Goal: Register for event/course

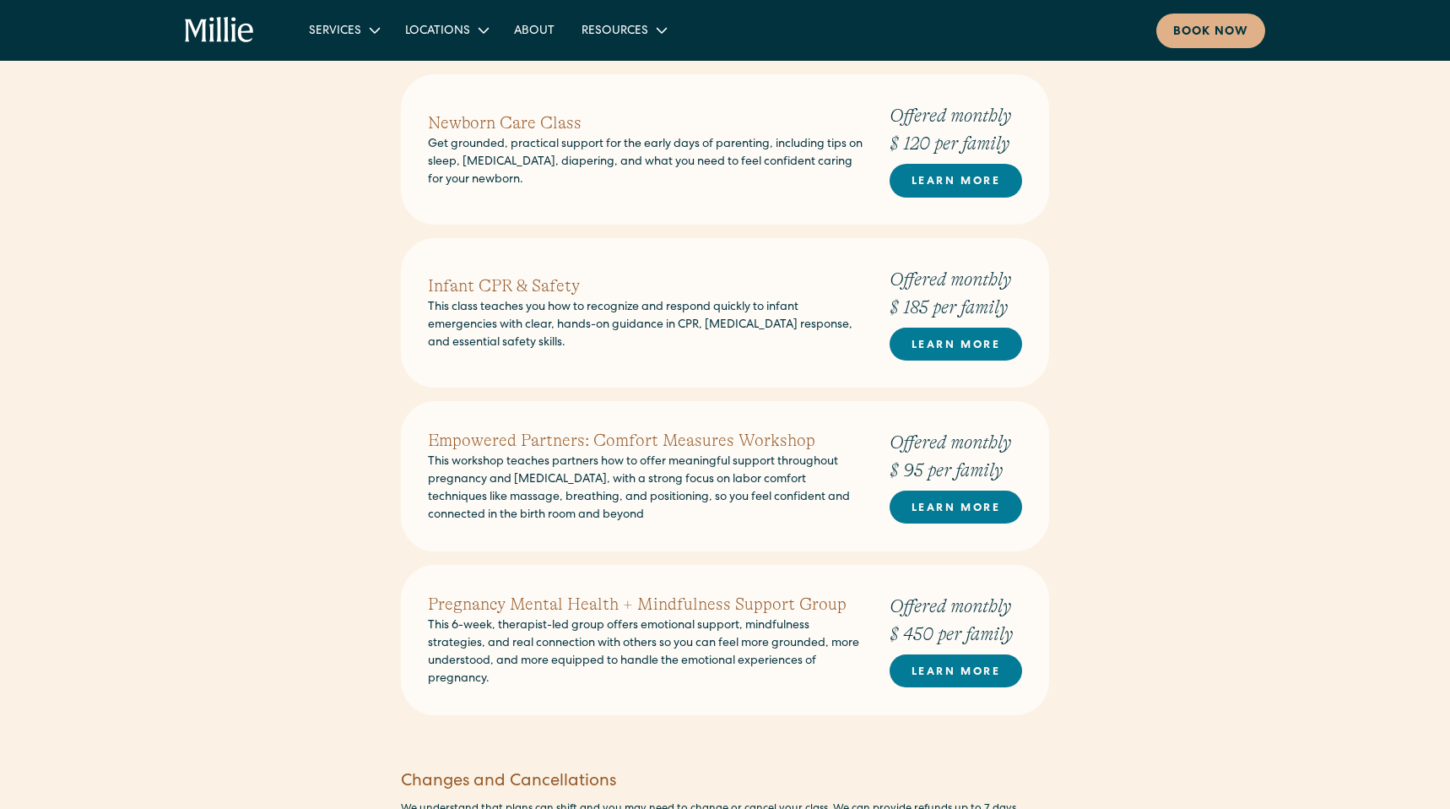
scroll to position [1400, 0]
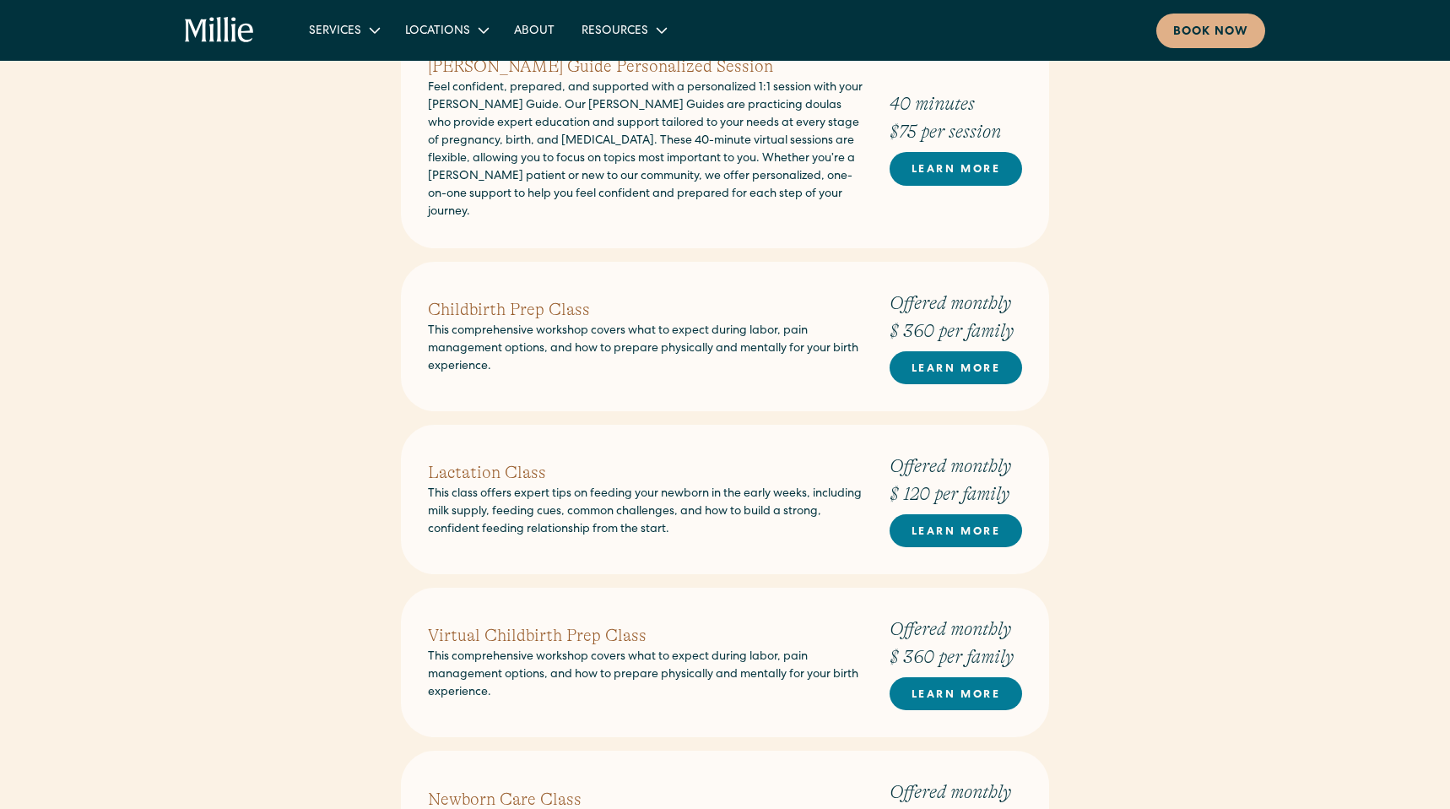
scroll to position [737, 0]
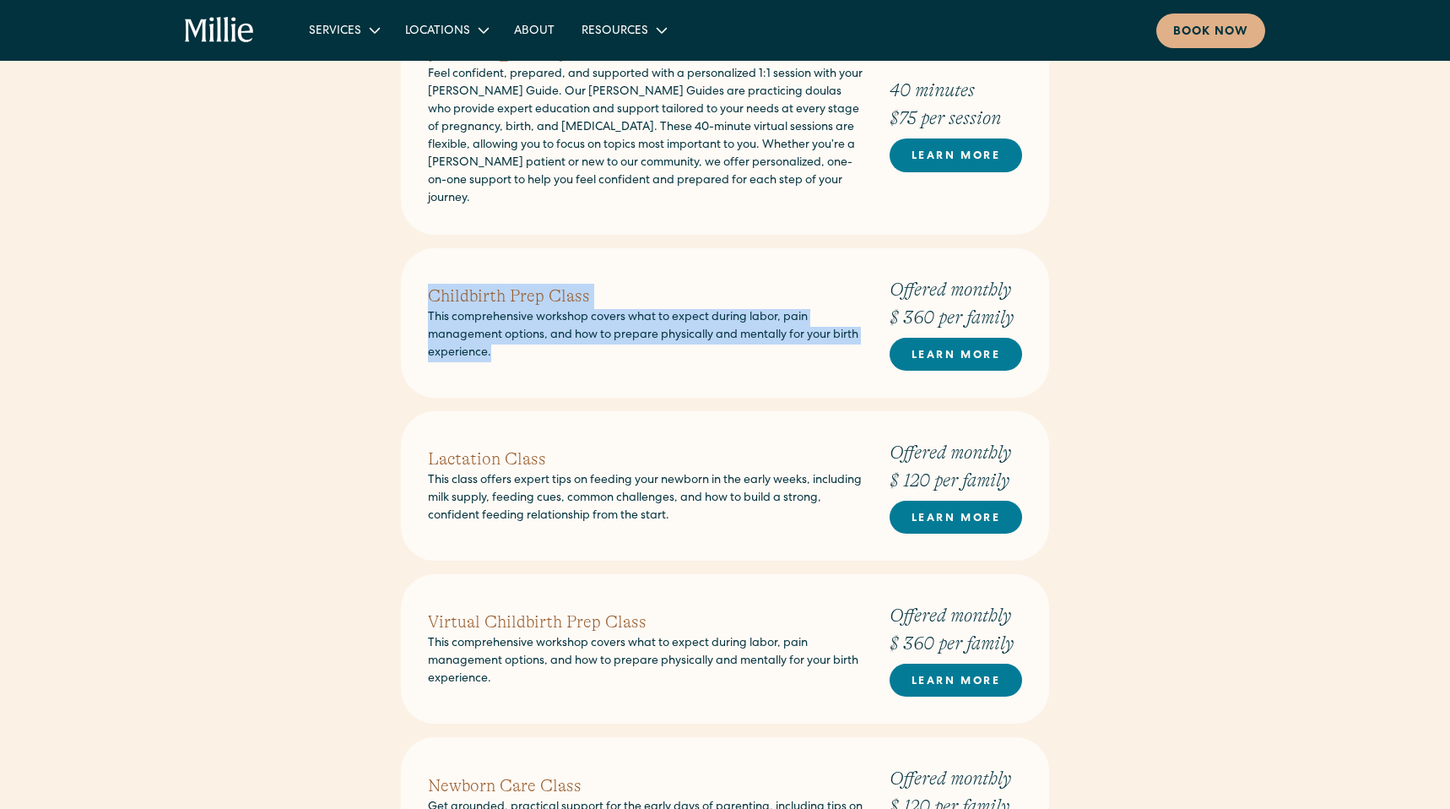
drag, startPoint x: 533, startPoint y: 338, endPoint x: 421, endPoint y: 281, distance: 126.1
click at [421, 281] on div "Childbirth Prep Class This comprehensive workshop covers what to expect during …" at bounding box center [725, 322] width 648 height 149
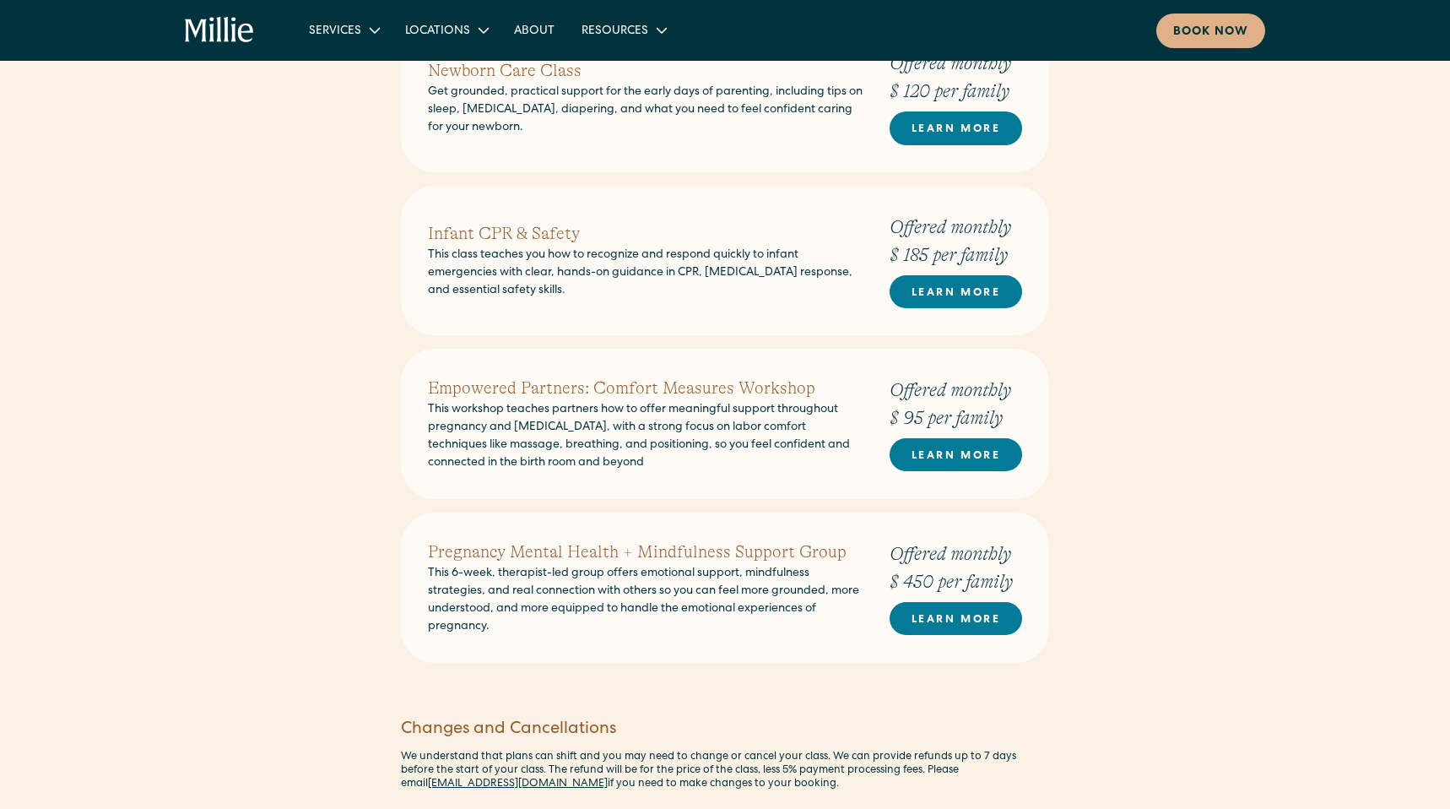
scroll to position [1459, 0]
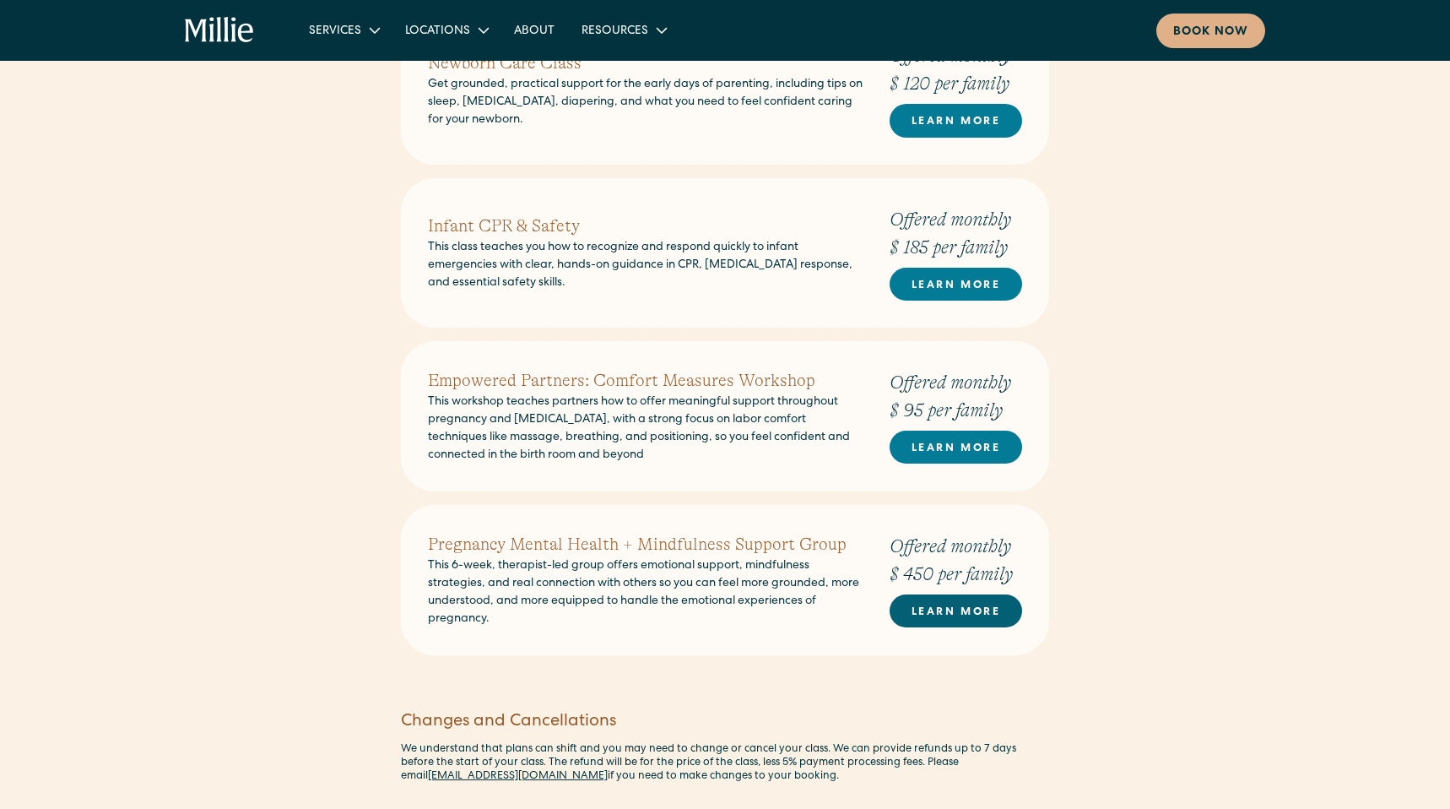
click at [972, 600] on link "LEARN MORE" at bounding box center [956, 610] width 133 height 33
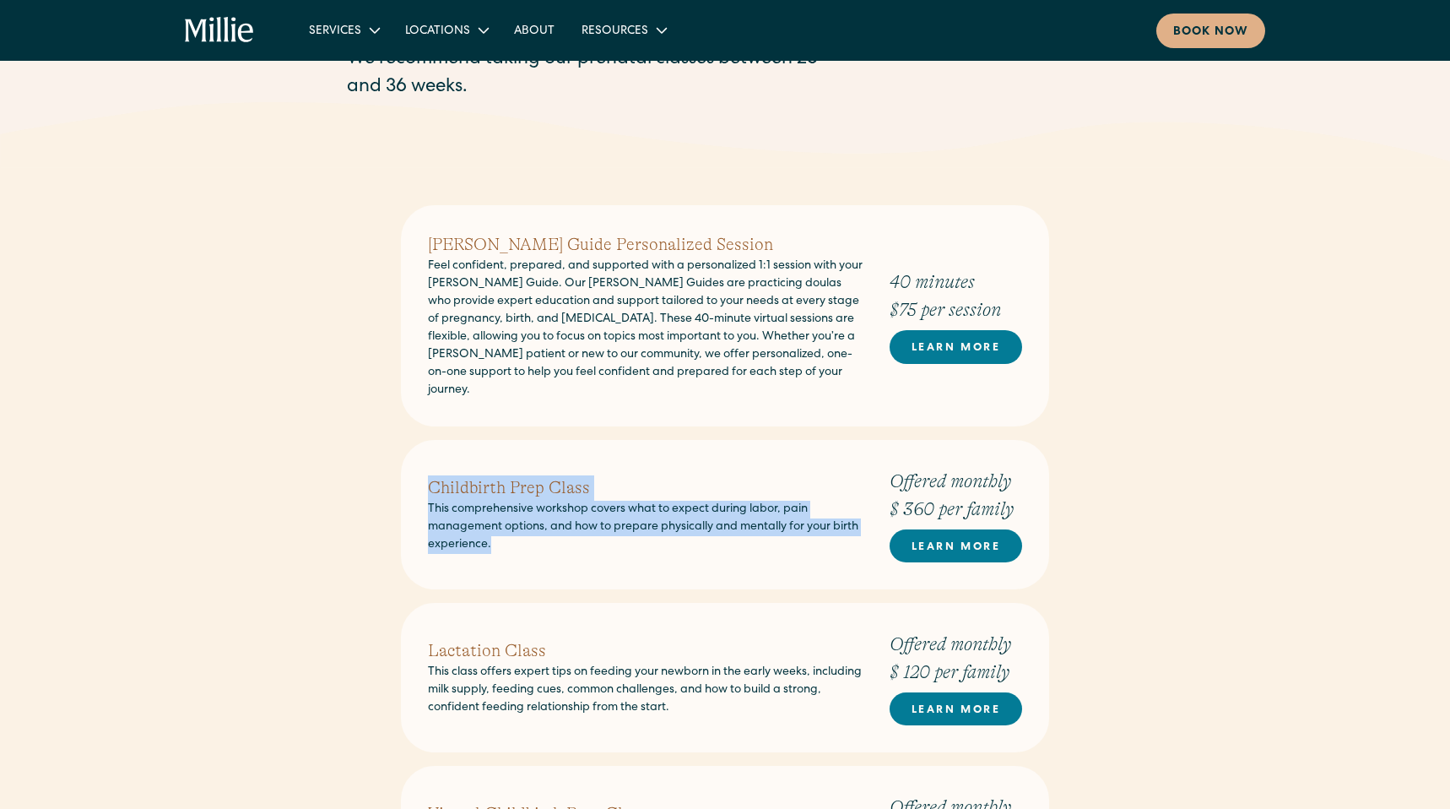
scroll to position [529, 0]
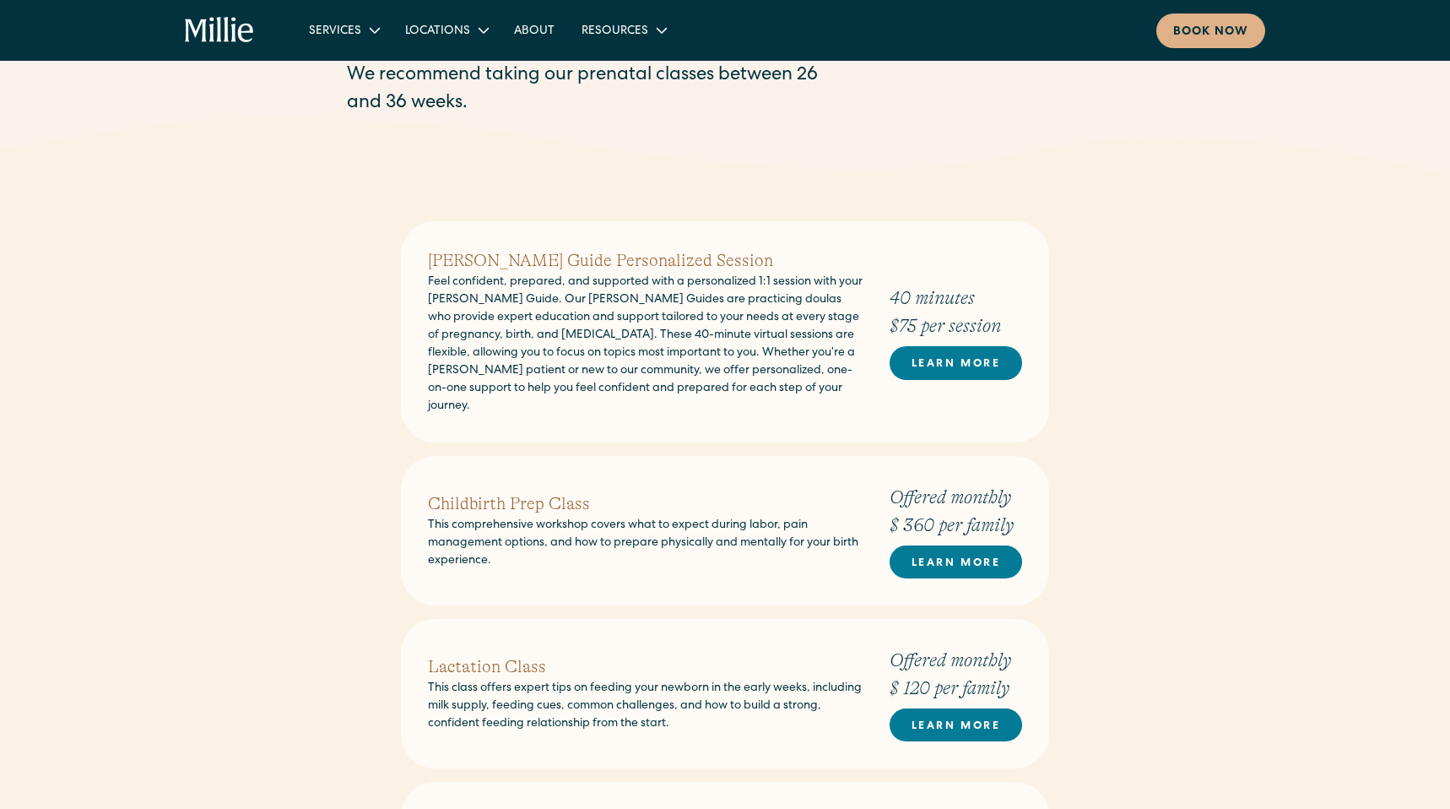
click at [742, 387] on p "Feel confident, prepared, and supported with a personalized 1:1 session with yo…" at bounding box center [645, 344] width 435 height 142
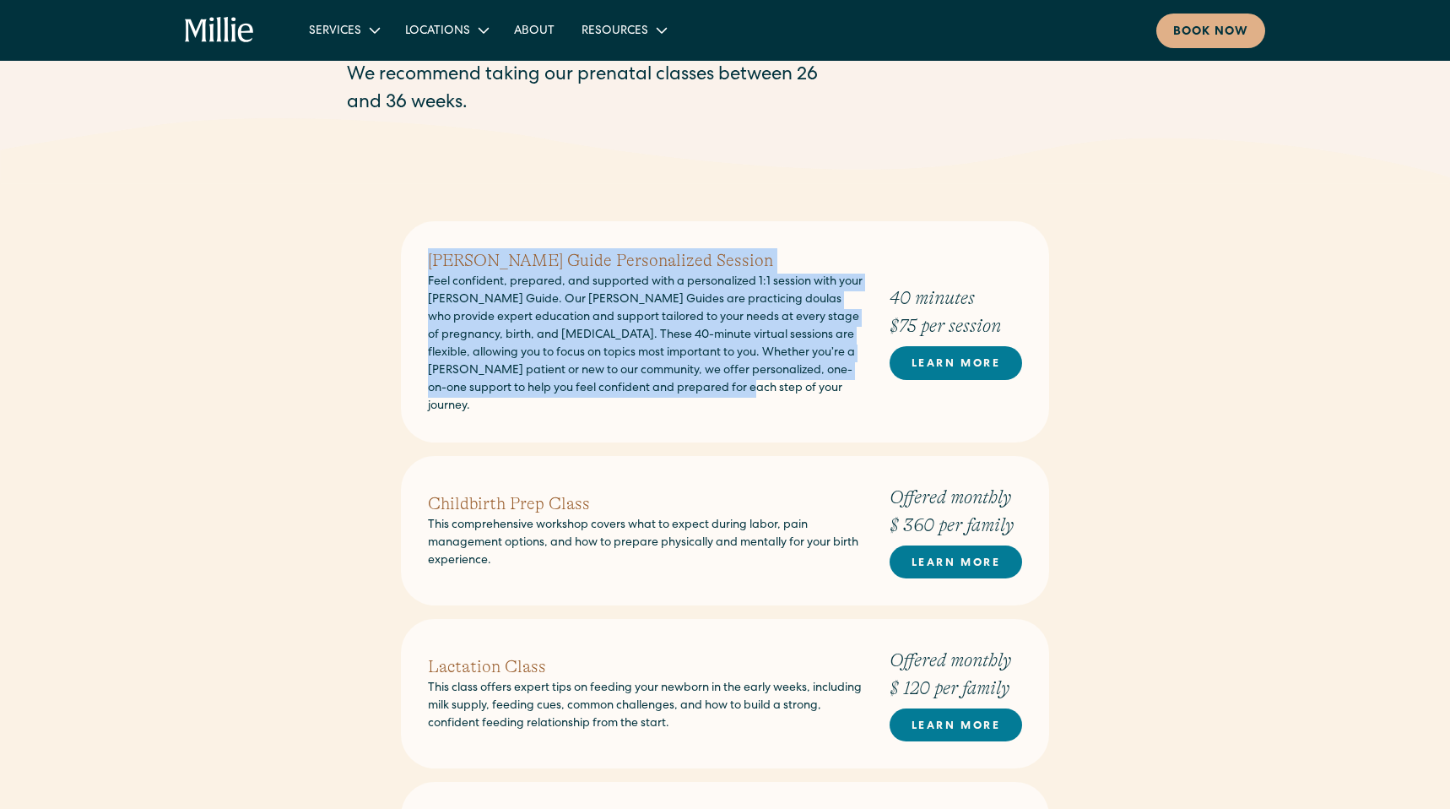
drag, startPoint x: 767, startPoint y: 390, endPoint x: 432, endPoint y: 262, distance: 358.8
click at [432, 262] on div "Millie Guide Personalized Session Feel confident, prepared, and supported with …" at bounding box center [645, 331] width 435 height 167
click at [413, 252] on div "Millie Guide Personalized Session Feel confident, prepared, and supported with …" at bounding box center [725, 331] width 648 height 221
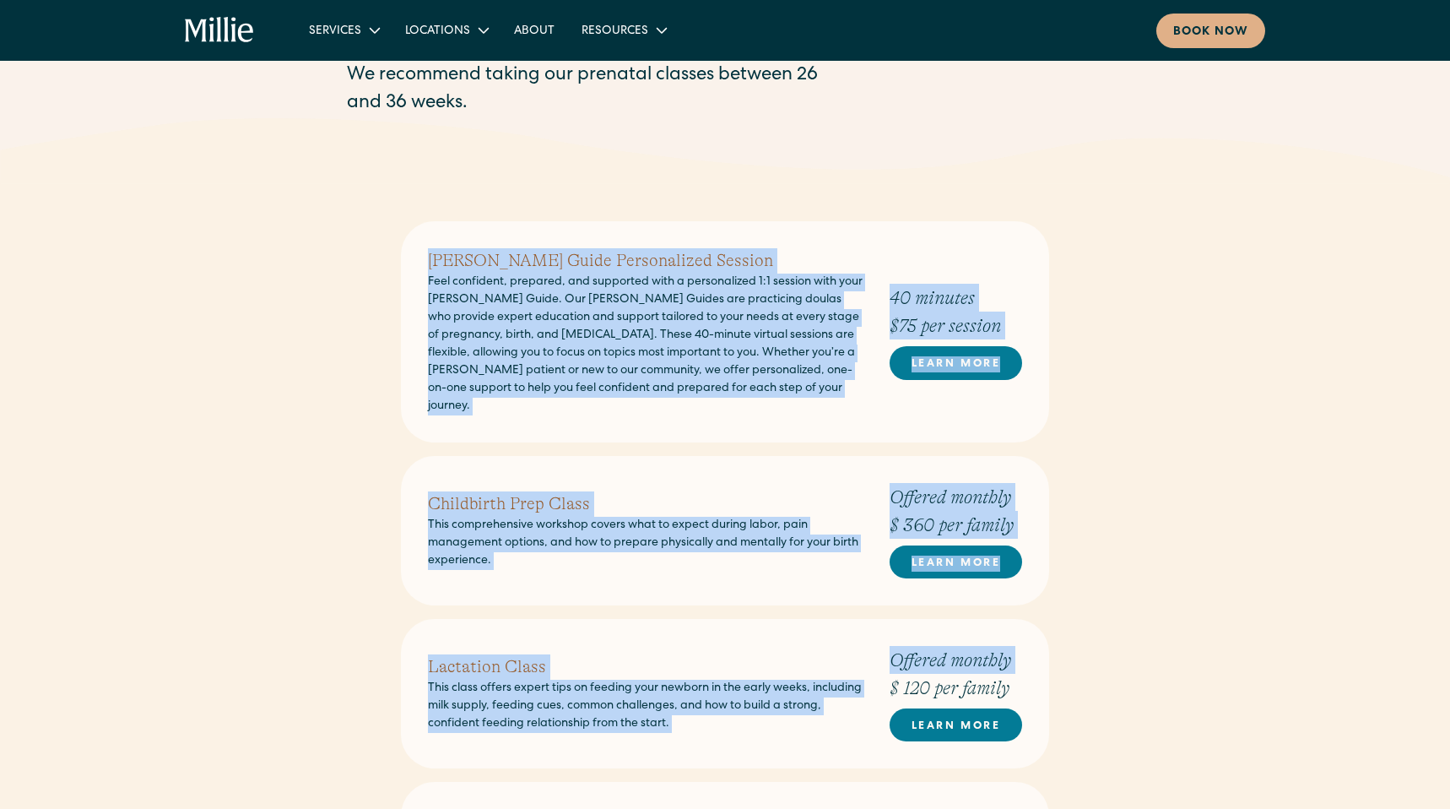
drag, startPoint x: 413, startPoint y: 252, endPoint x: 1058, endPoint y: 633, distance: 749.3
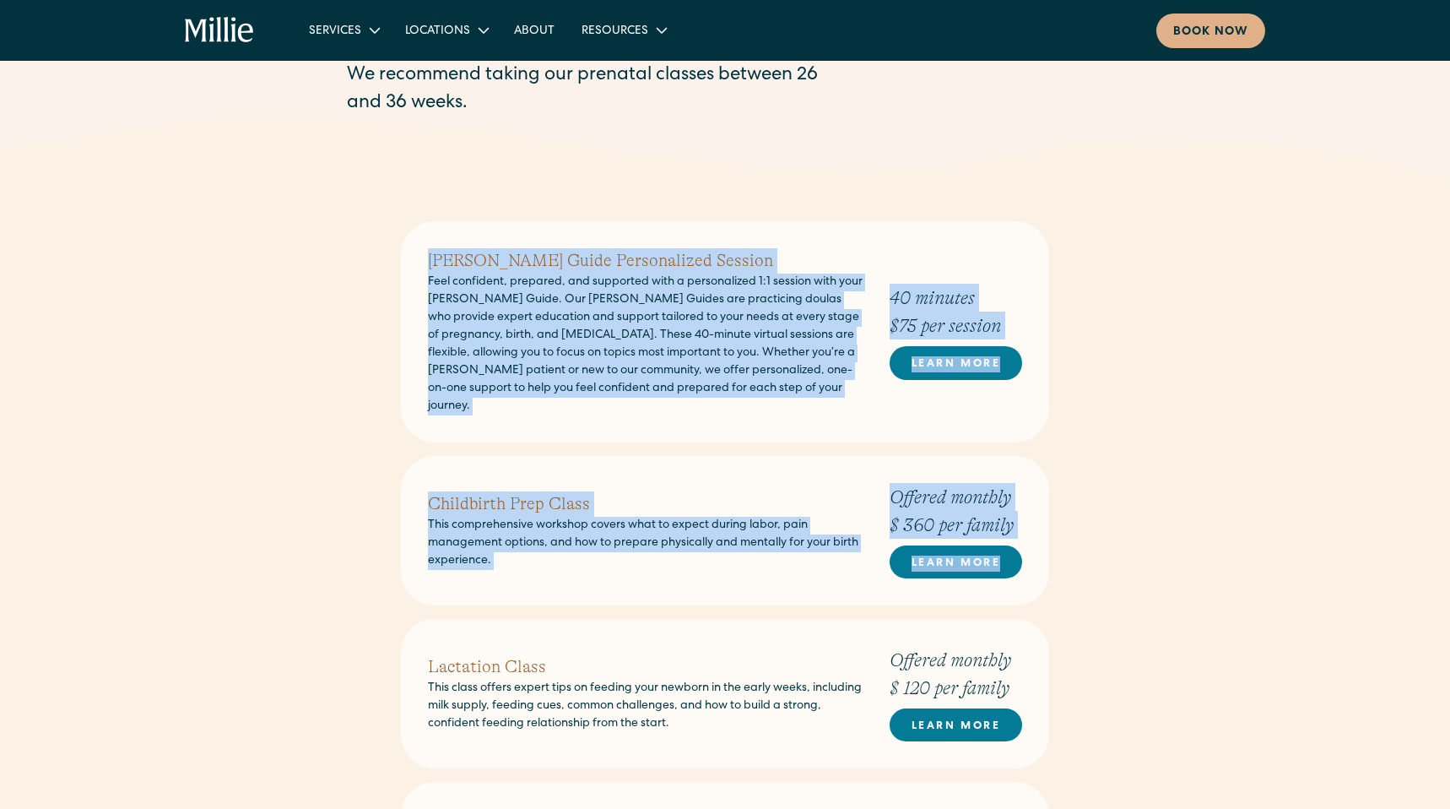
drag, startPoint x: 1087, startPoint y: 576, endPoint x: 403, endPoint y: 262, distance: 753.5
click at [624, 327] on p "Feel confident, prepared, and supported with a personalized 1:1 session with yo…" at bounding box center [645, 344] width 435 height 142
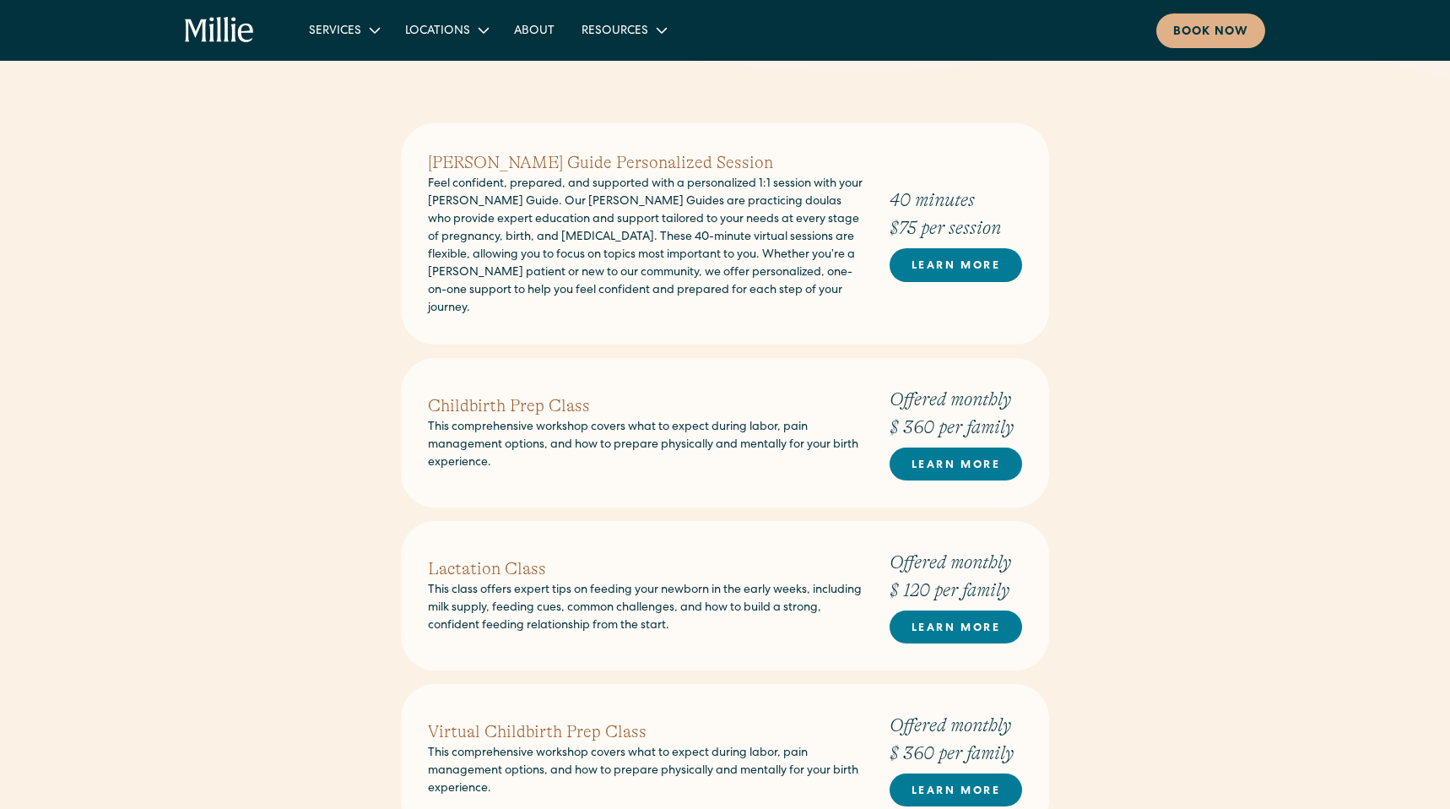
scroll to position [647, 0]
